Goal: Task Accomplishment & Management: Manage account settings

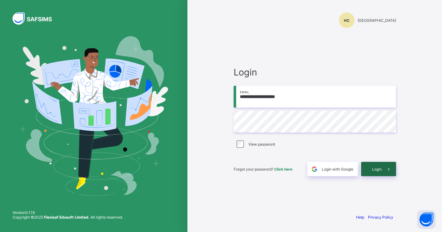
click at [378, 174] on div "Login" at bounding box center [378, 169] width 35 height 14
click at [378, 167] on span "Login" at bounding box center [377, 169] width 10 height 5
click at [299, 20] on div "HC Himma International College" at bounding box center [315, 20] width 162 height 16
click at [372, 167] on span "Login" at bounding box center [377, 169] width 10 height 5
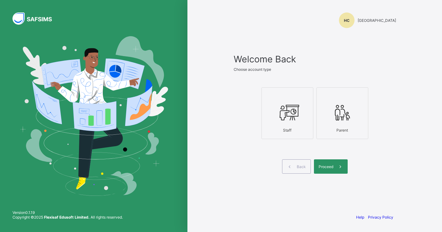
click at [285, 128] on div "Staff" at bounding box center [287, 130] width 45 height 11
click at [329, 168] on span "Proceed" at bounding box center [326, 167] width 15 height 5
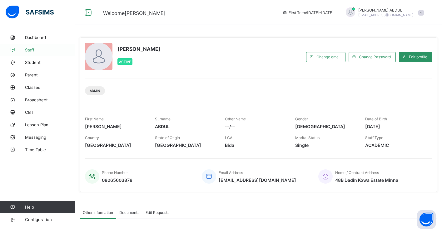
click at [31, 50] on span "Staff" at bounding box center [50, 49] width 50 height 5
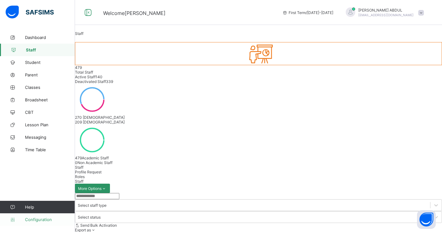
click at [46, 221] on span "Configuration" at bounding box center [50, 219] width 50 height 5
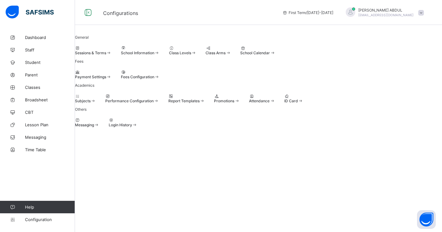
scroll to position [12, 0]
click at [114, 123] on icon at bounding box center [111, 120] width 5 height 5
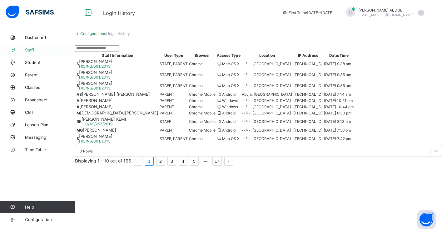
click at [32, 54] on link "Staff" at bounding box center [37, 50] width 75 height 12
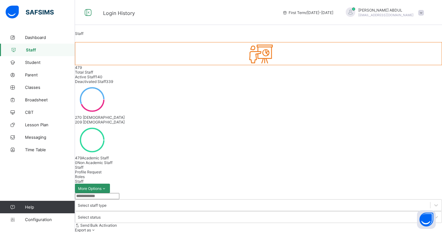
click at [102, 170] on span "Profile Request" at bounding box center [88, 172] width 27 height 5
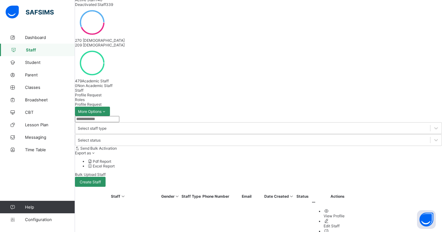
scroll to position [82, 0]
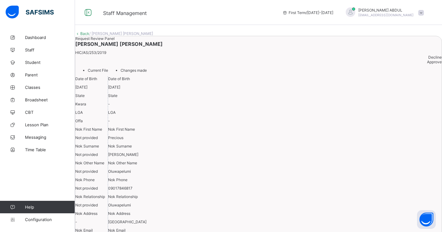
click at [407, 64] on div "Approve" at bounding box center [258, 62] width 366 height 5
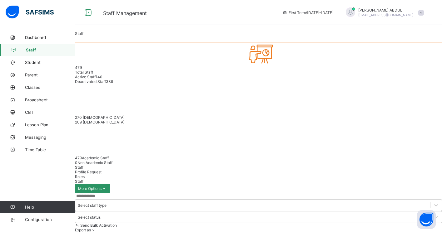
scroll to position [49, 0]
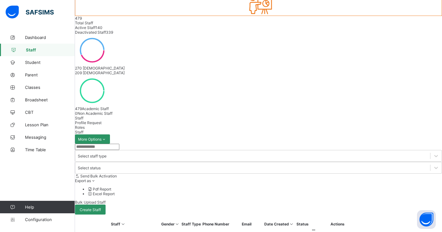
click at [105, 144] on input "text" at bounding box center [97, 147] width 44 height 6
type input "*****"
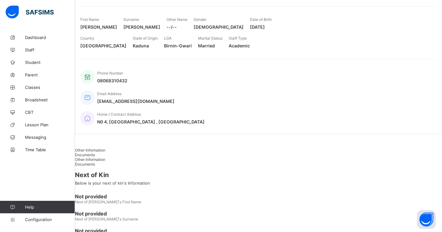
scroll to position [92, 0]
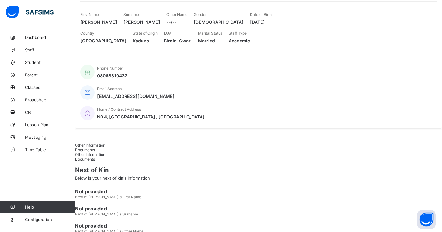
click at [135, 148] on div "Documents" at bounding box center [258, 150] width 367 height 5
click at [105, 143] on span "Other Information" at bounding box center [90, 145] width 30 height 5
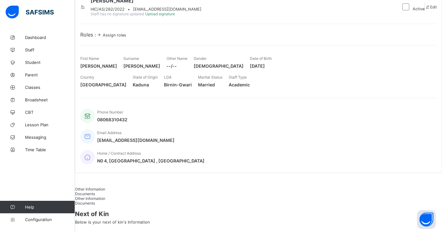
scroll to position [0, 0]
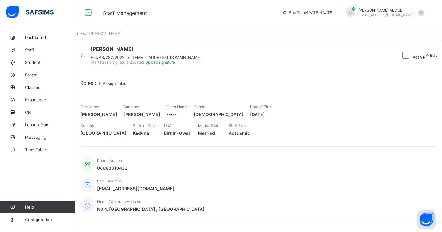
click at [89, 36] on link "Staff" at bounding box center [84, 33] width 8 height 5
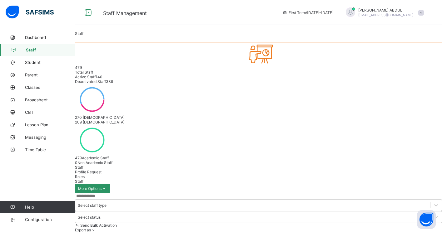
click at [119, 193] on input "text" at bounding box center [97, 196] width 44 height 6
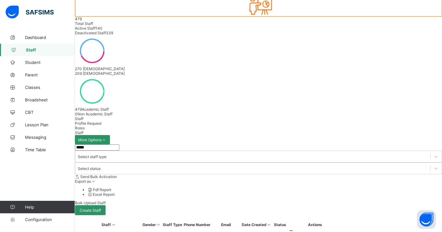
scroll to position [60, 0]
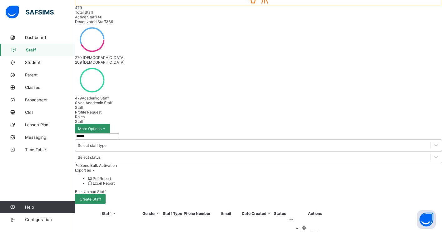
click at [119, 133] on input "*****" at bounding box center [97, 136] width 44 height 6
type input "*"
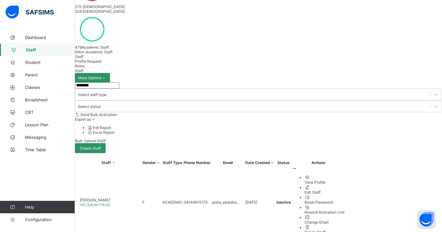
scroll to position [110, 0]
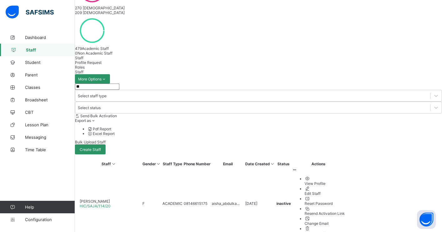
type input "*"
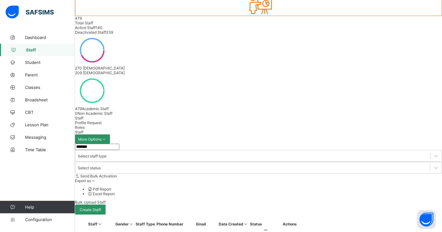
scroll to position [0, 0]
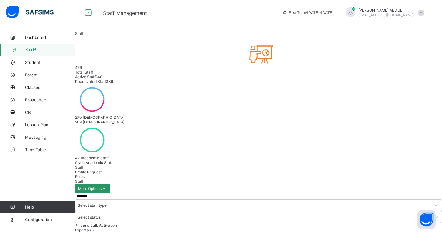
type input "*******"
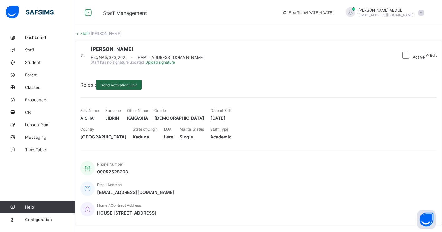
click at [137, 87] on span "Send Activation Link" at bounding box center [119, 85] width 36 height 5
click at [33, 50] on span "Staff" at bounding box center [50, 49] width 50 height 5
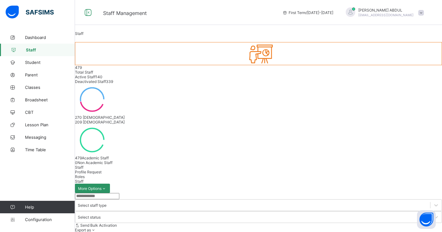
click at [118, 193] on input "text" at bounding box center [97, 196] width 44 height 6
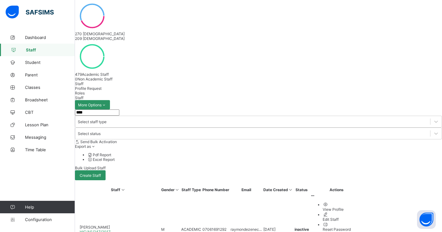
scroll to position [15, 0]
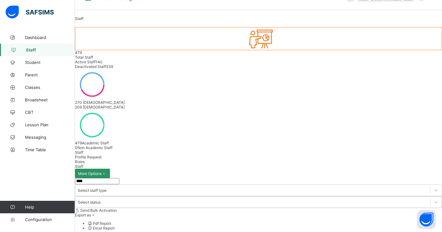
type input "****"
click at [101, 200] on div "Select status" at bounding box center [89, 202] width 23 height 5
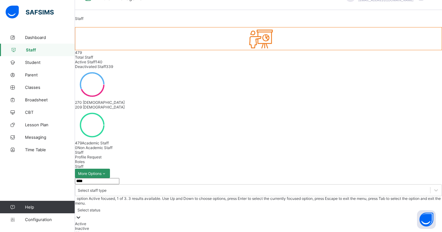
click at [235, 222] on div "Active" at bounding box center [258, 224] width 367 height 5
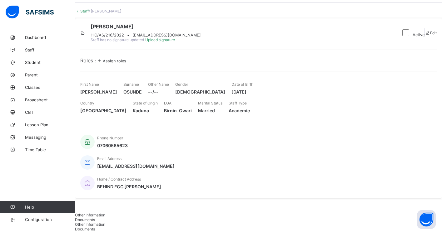
scroll to position [28, 0]
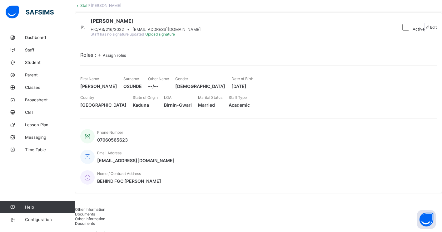
click at [430, 30] on span "Edit" at bounding box center [433, 27] width 7 height 5
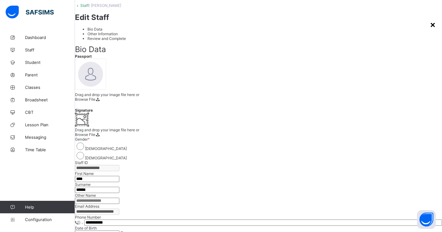
click at [430, 27] on div "×" at bounding box center [433, 24] width 6 height 11
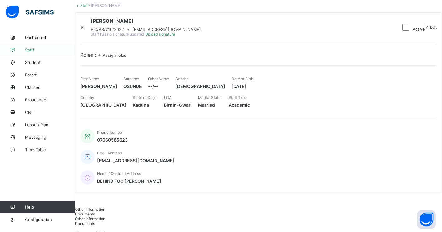
click at [51, 50] on span "Staff" at bounding box center [50, 49] width 50 height 5
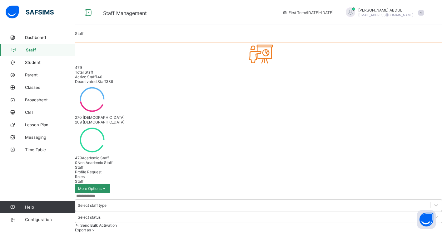
click at [114, 193] on input "text" at bounding box center [97, 196] width 44 height 6
type input "****"
click at [235, 213] on div "Select status" at bounding box center [252, 217] width 355 height 9
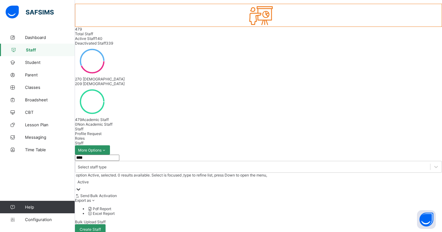
scroll to position [47, 0]
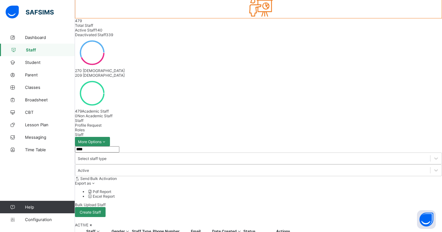
scroll to position [19, 0]
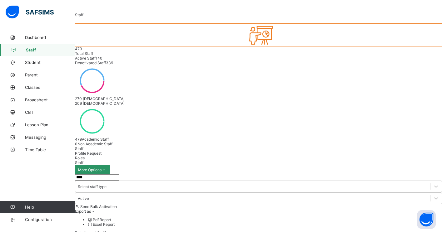
type input "**********"
click at [41, 63] on span "Student" at bounding box center [50, 62] width 50 height 5
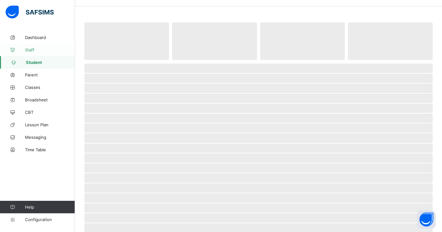
click at [41, 50] on span "Staff" at bounding box center [50, 49] width 50 height 5
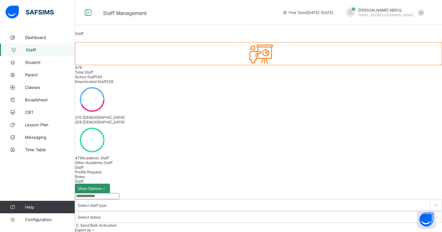
scroll to position [8, 0]
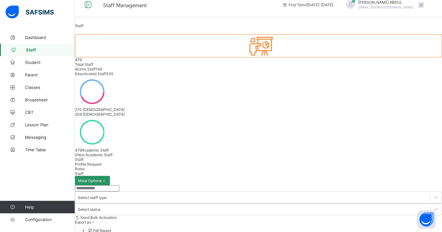
click at [119, 186] on input "text" at bounding box center [97, 189] width 44 height 6
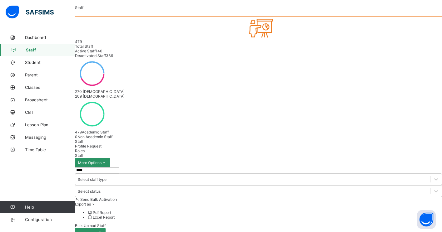
type input "****"
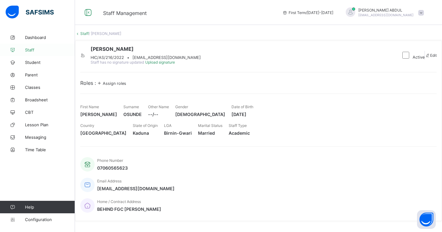
click at [37, 53] on link "Staff" at bounding box center [37, 50] width 75 height 12
